Goal: Information Seeking & Learning: Learn about a topic

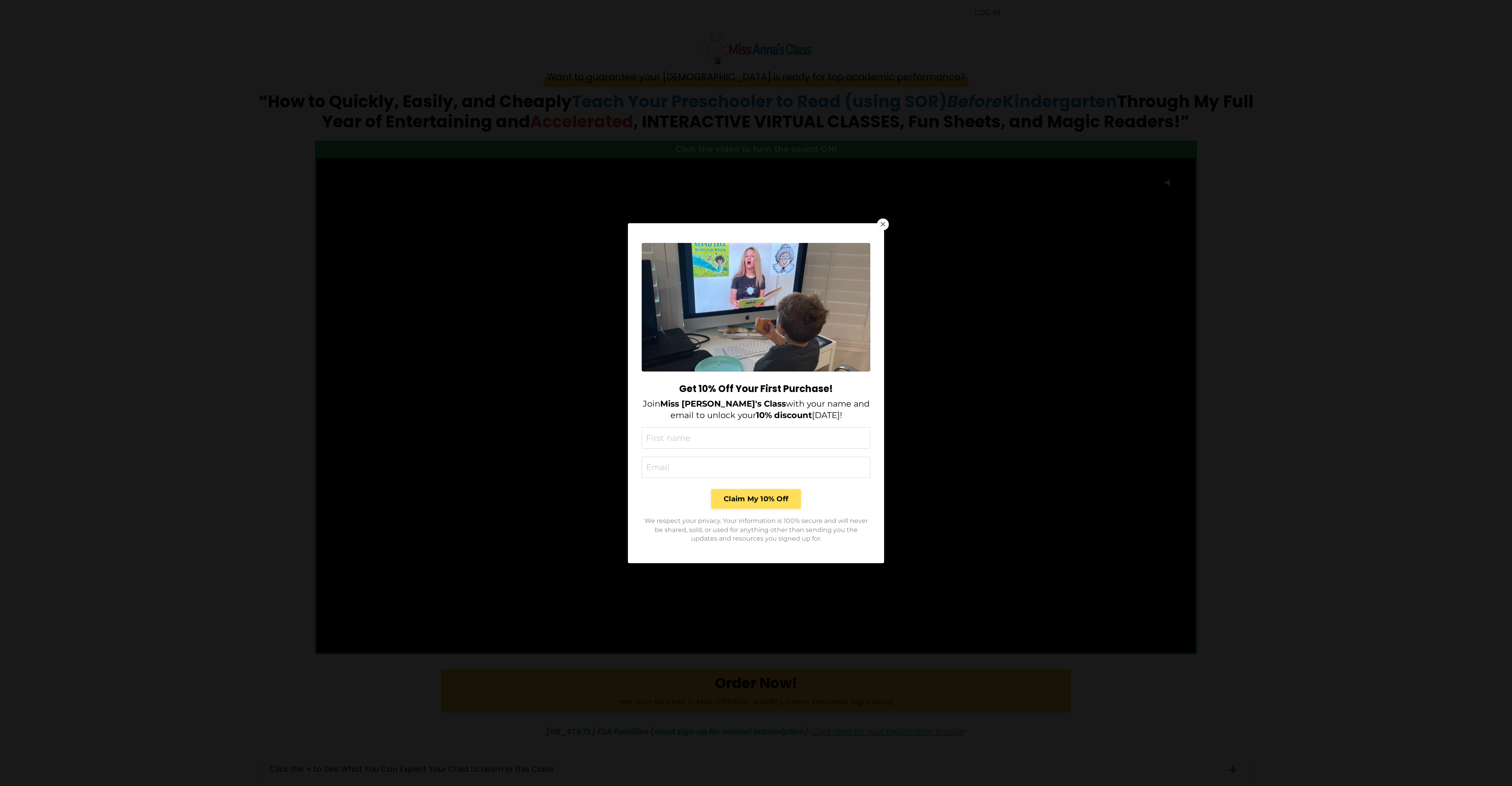
click at [881, 223] on div at bounding box center [883, 224] width 5 height 5
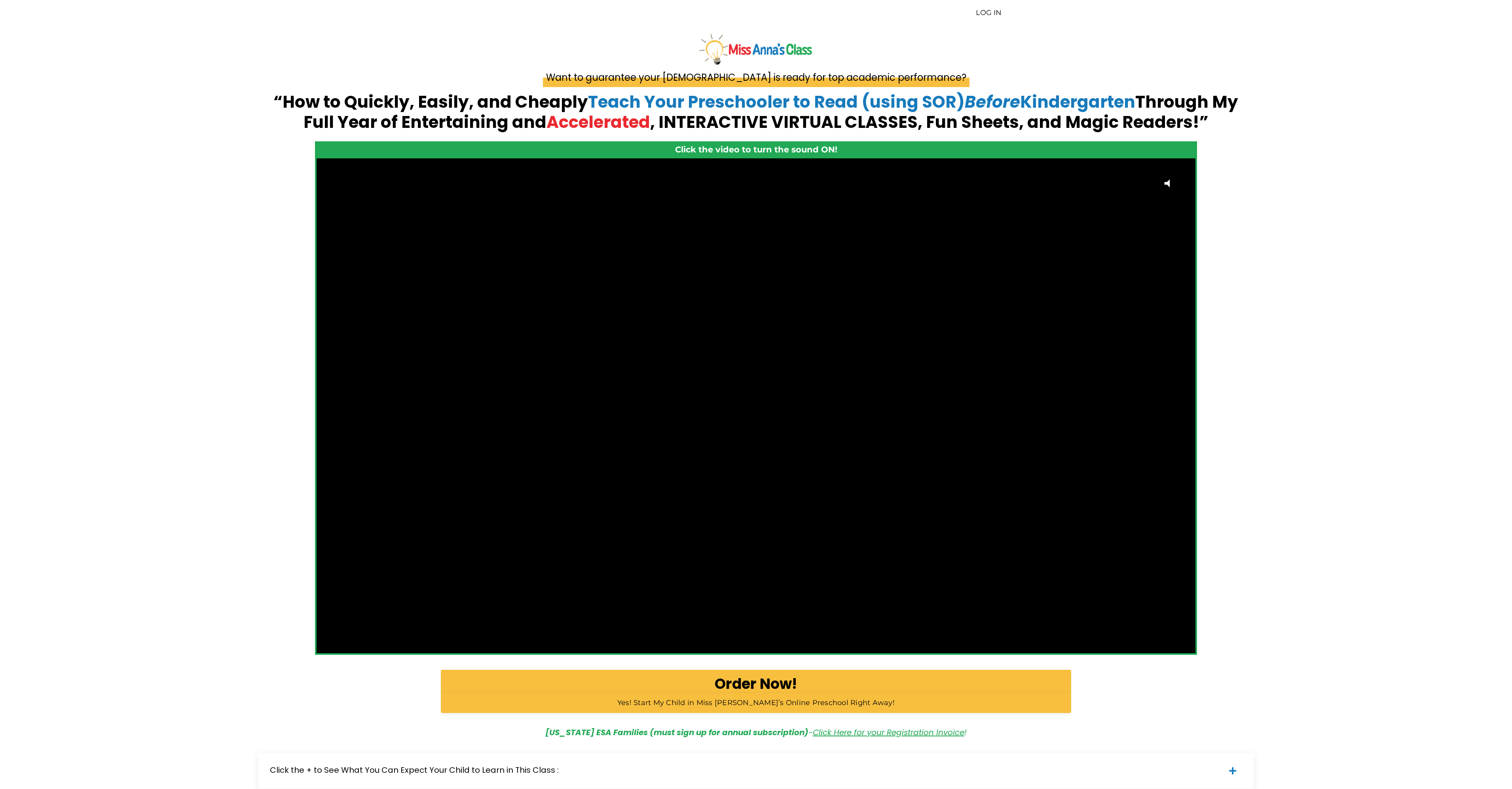
click at [986, 6] on div "LOG IN" at bounding box center [756, 13] width 1512 height 26
click at [980, 12] on link "LOG IN" at bounding box center [989, 12] width 26 height 9
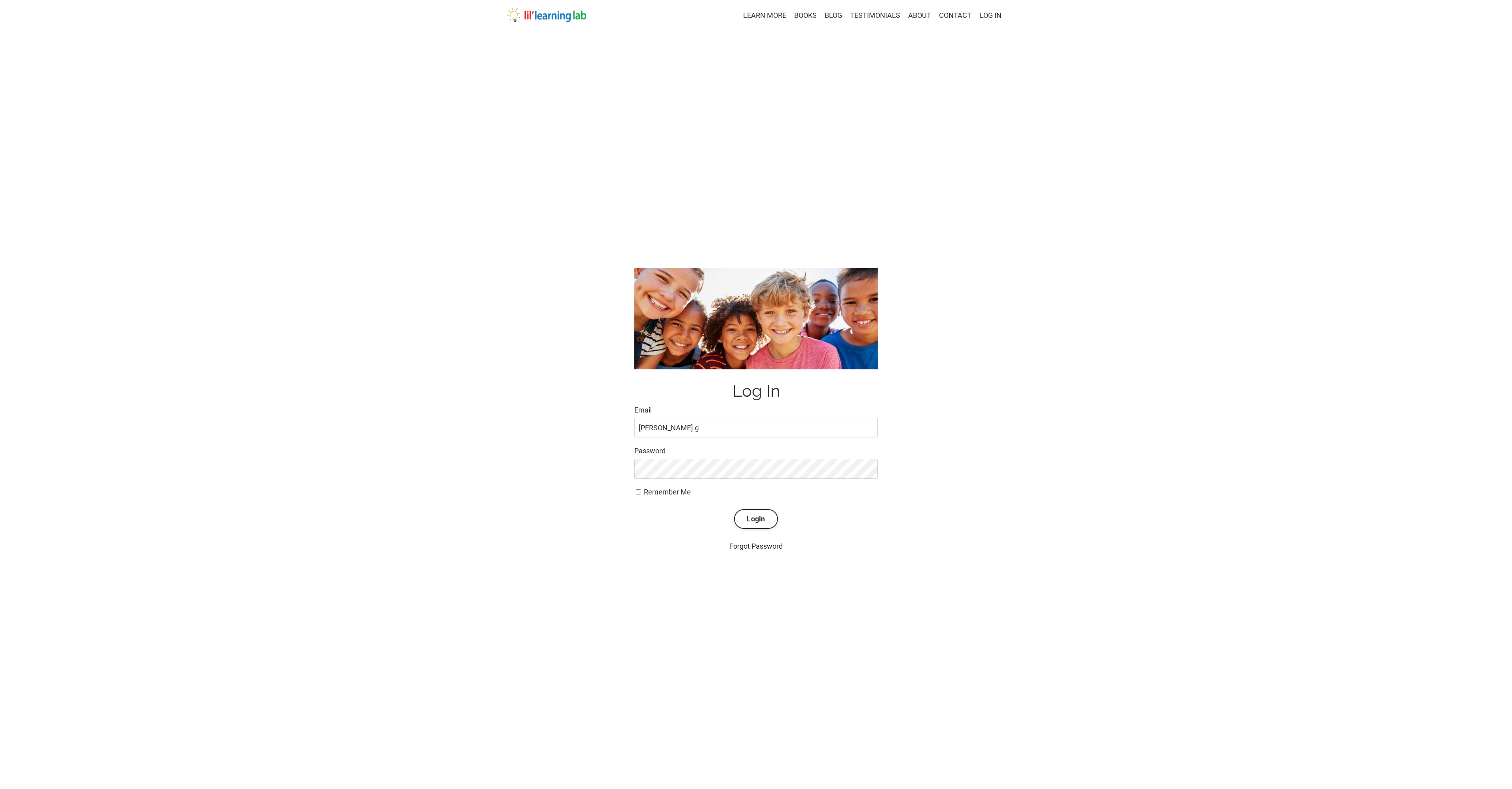
click at [802, 448] on label "Password" at bounding box center [756, 451] width 244 height 11
click at [687, 419] on input "jane.g" at bounding box center [756, 428] width 244 height 20
type input "jane.goaslind@gmail.com"
click at [734, 509] on button "Login" at bounding box center [756, 519] width 44 height 20
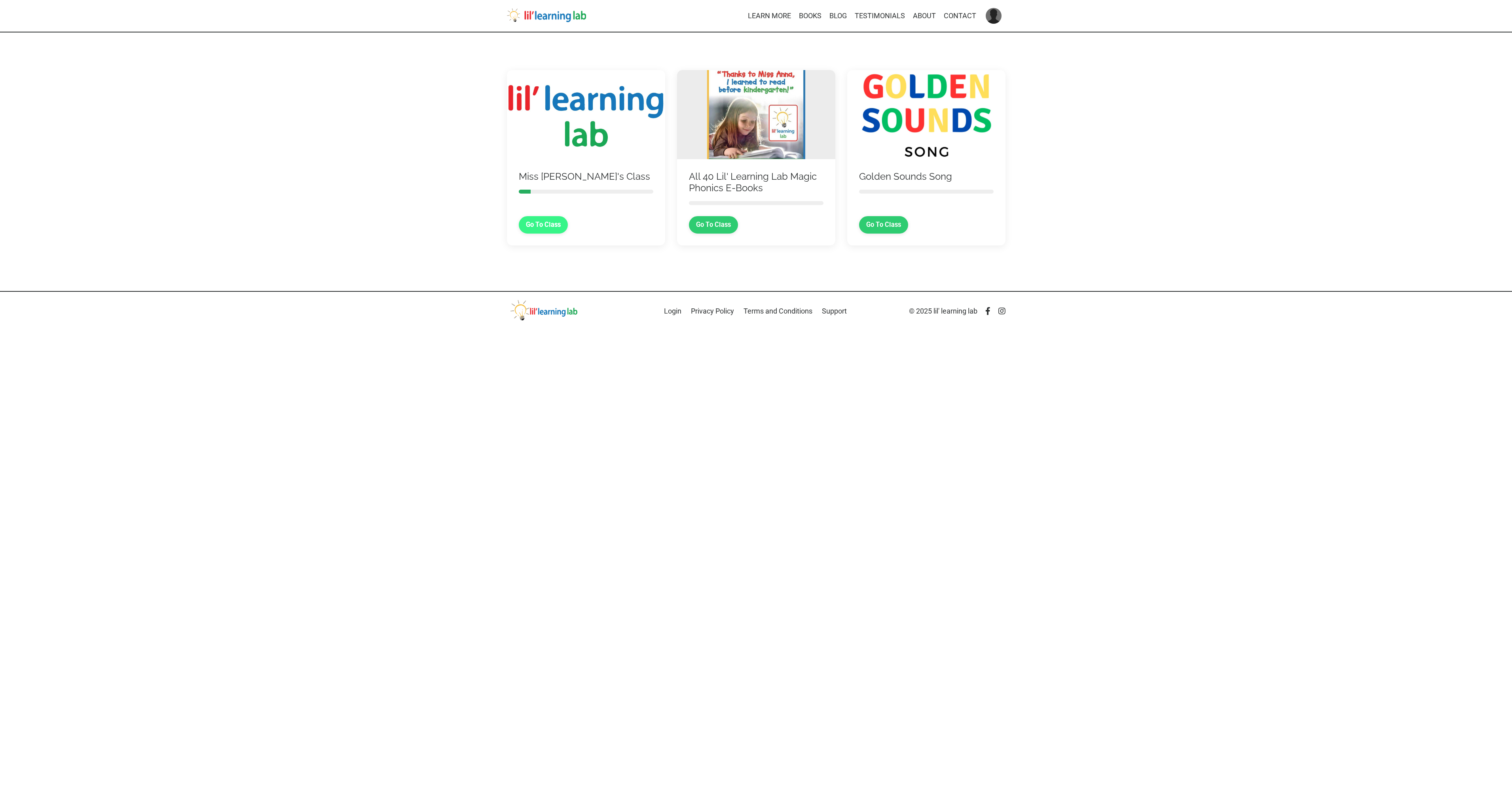
click at [548, 222] on link "Go To Class" at bounding box center [543, 225] width 50 height 18
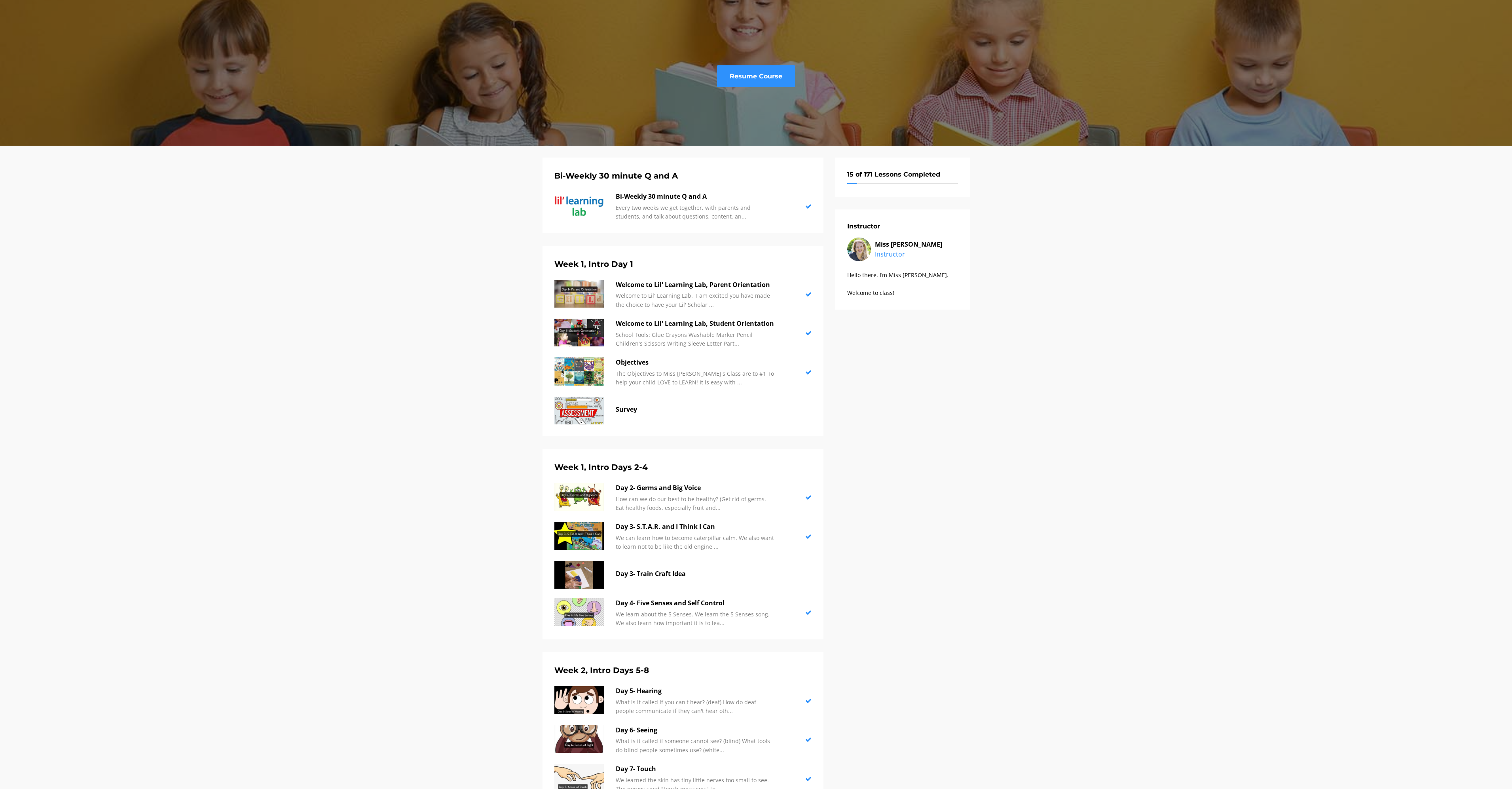
scroll to position [47, 0]
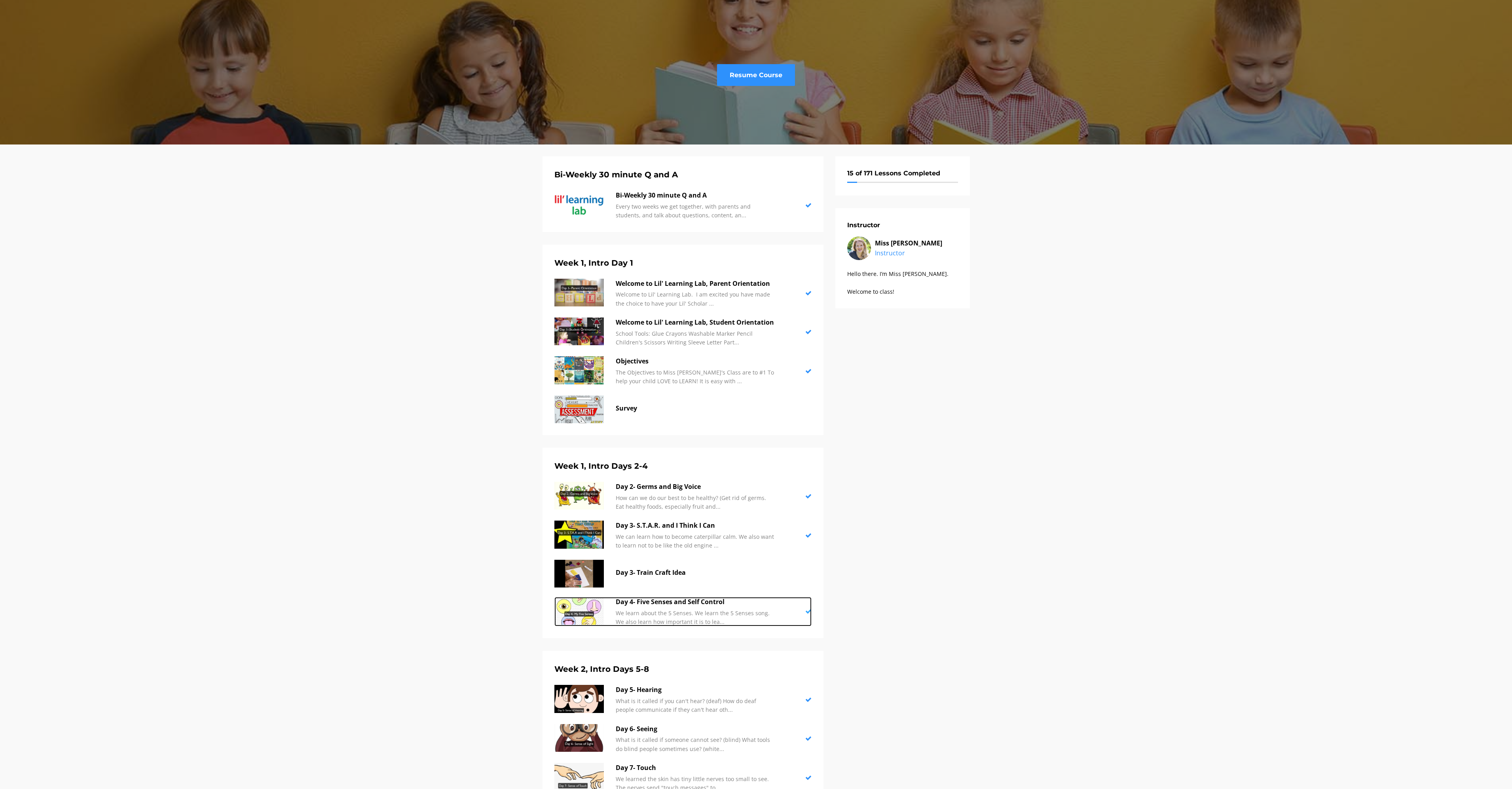
click at [634, 600] on p "Day 4- Five Senses and Self Control" at bounding box center [695, 602] width 158 height 10
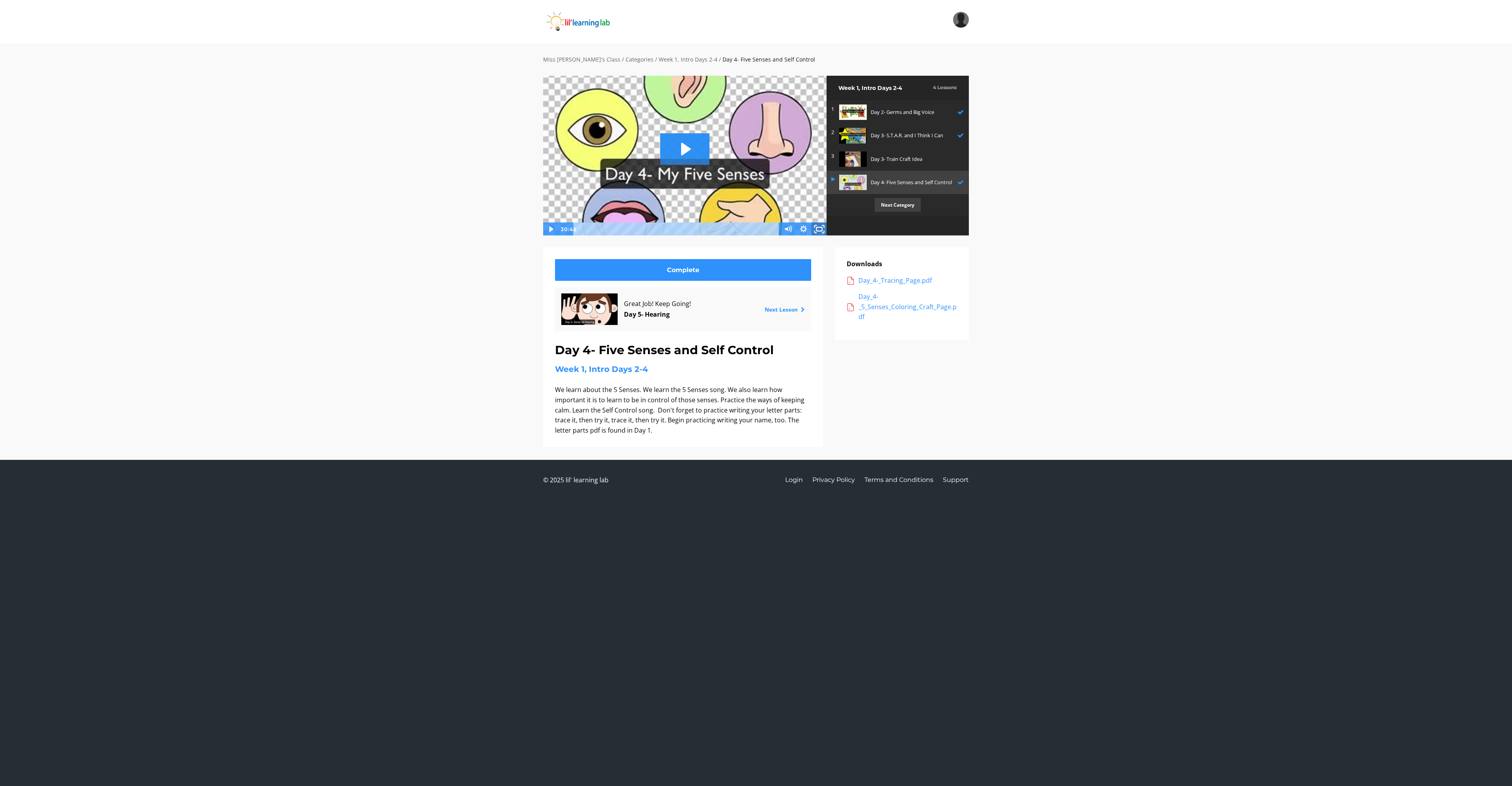
click at [821, 229] on icon "Fullscreen" at bounding box center [819, 229] width 19 height 16
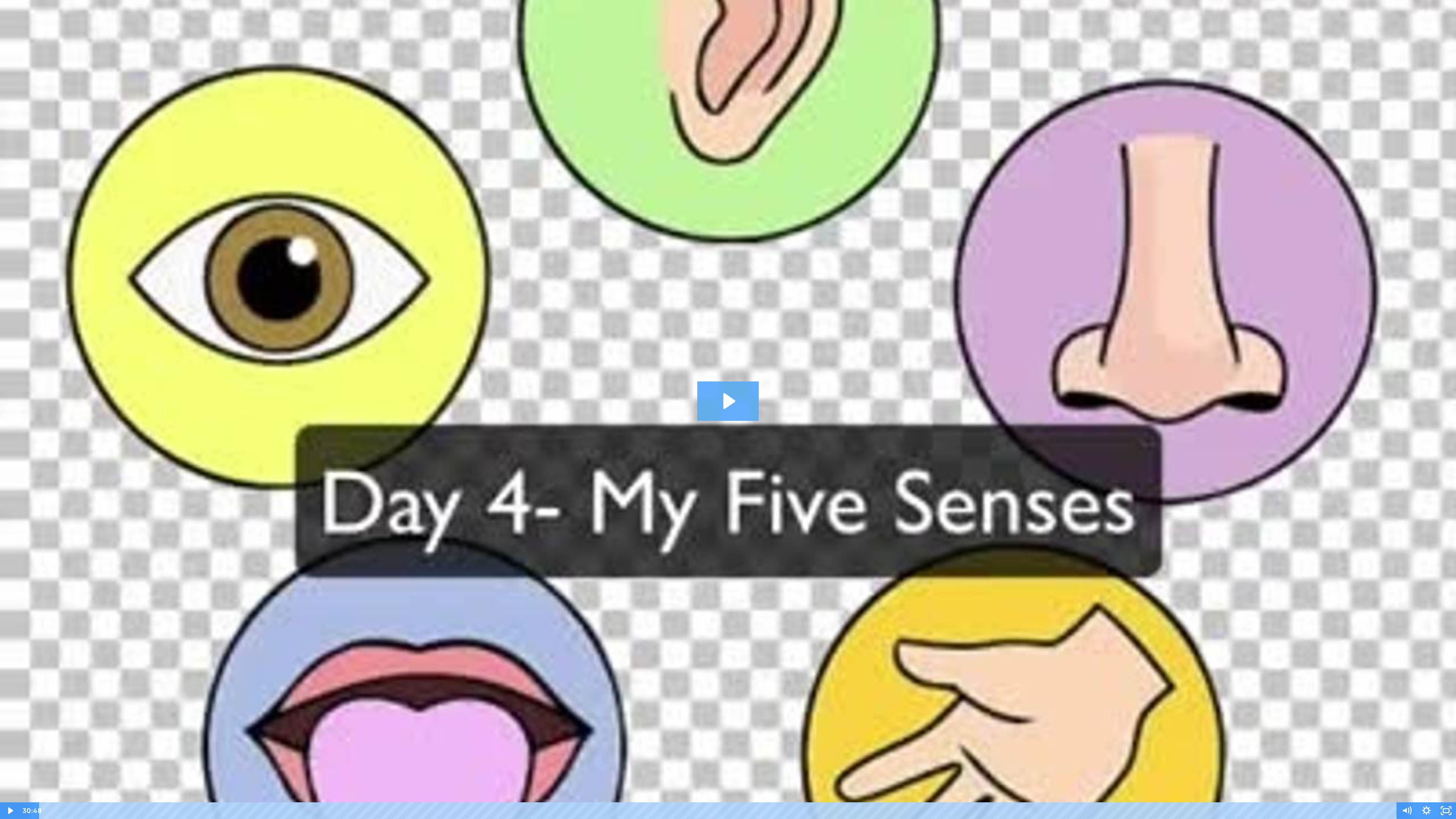
click at [733, 404] on icon "Play Video: sites/2147505858/video/W2qHLkIFT5a9a0Sw2tTN_Day_4-_My_Five_Senses.m…" at bounding box center [728, 401] width 62 height 40
